Goal: Task Accomplishment & Management: Use online tool/utility

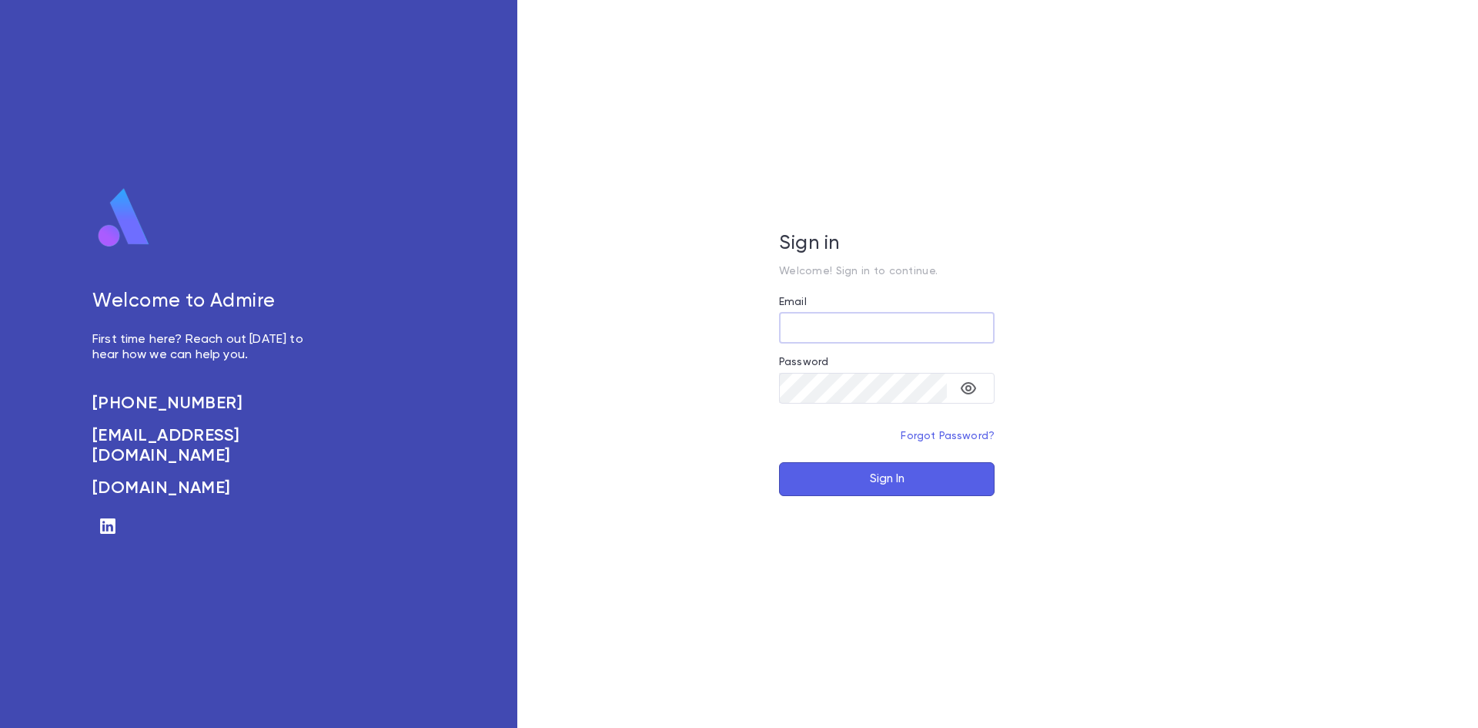
type input "**********"
click at [882, 480] on button "Sign In" at bounding box center [887, 479] width 216 height 34
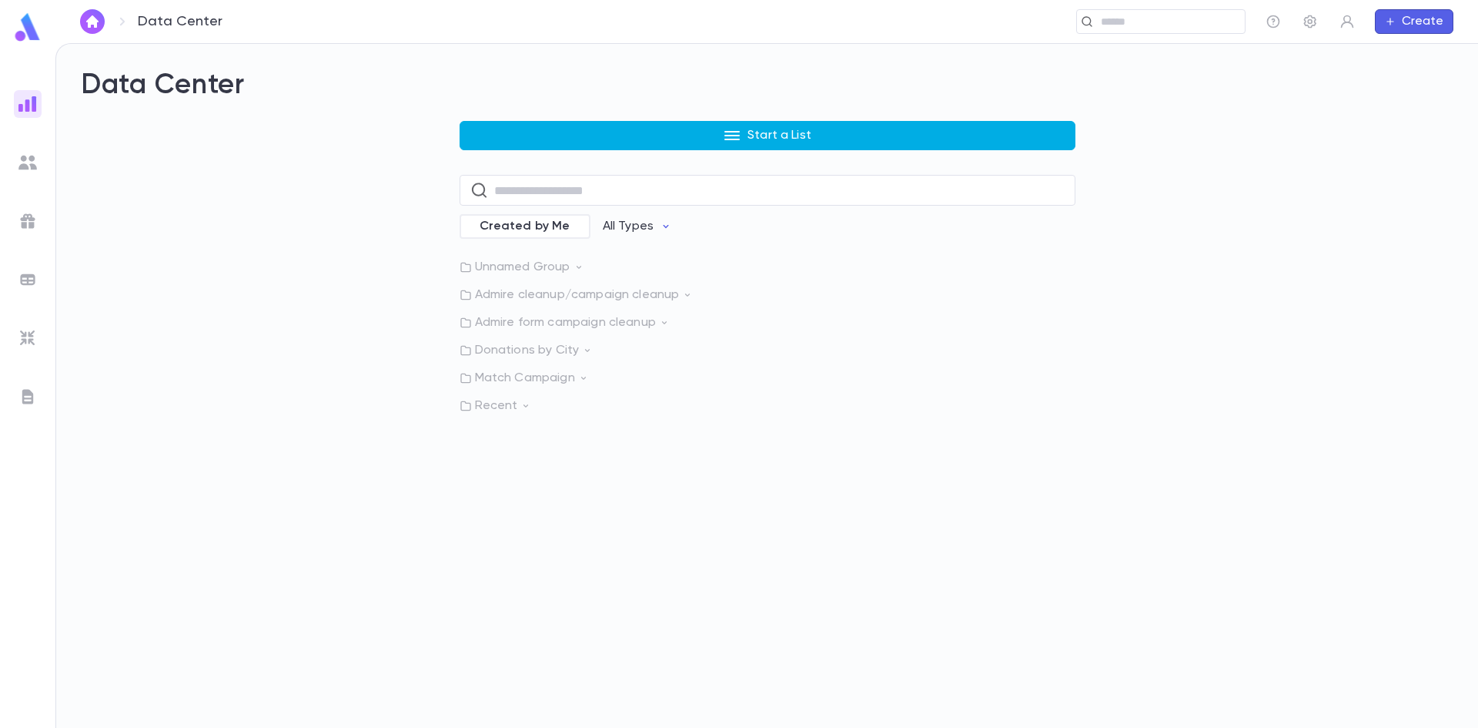
click at [701, 134] on button "Start a List" at bounding box center [768, 135] width 616 height 29
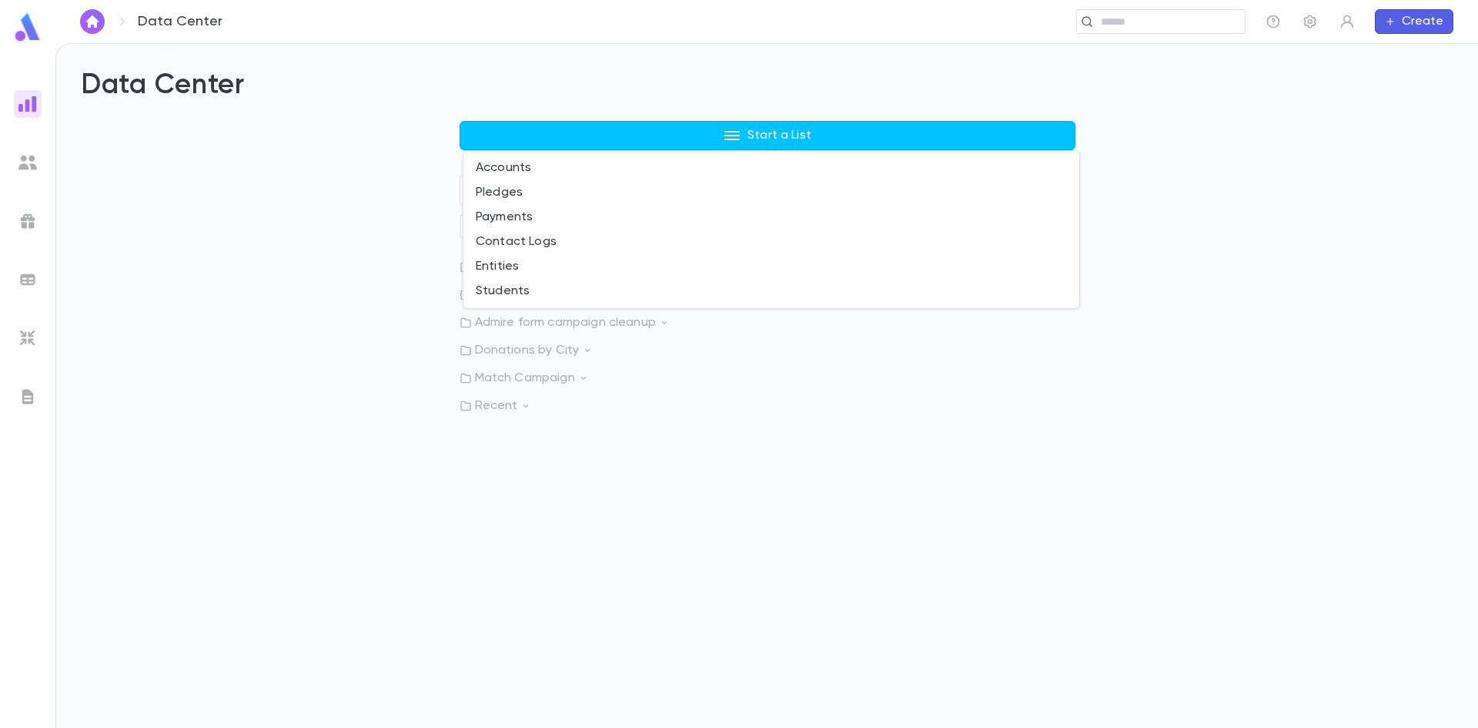
drag, startPoint x: 233, startPoint y: 155, endPoint x: 52, endPoint y: 216, distance: 190.9
click at [236, 155] on div at bounding box center [739, 364] width 1478 height 728
click at [31, 280] on img at bounding box center [27, 279] width 18 height 18
